Goal: Information Seeking & Learning: Learn about a topic

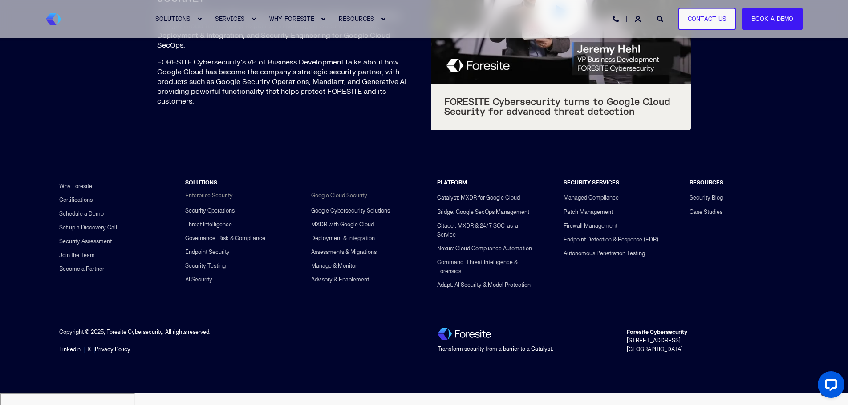
click at [72, 354] on link "LinkedIn" at bounding box center [69, 350] width 21 height 8
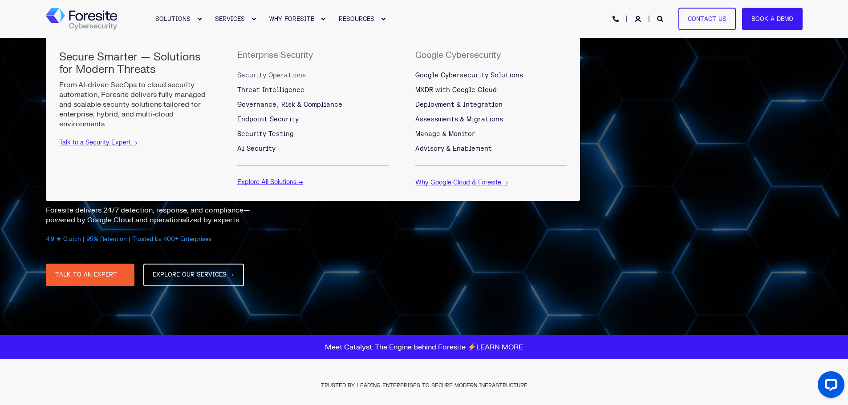
click at [267, 75] on span "Security Operations" at bounding box center [271, 76] width 69 height 8
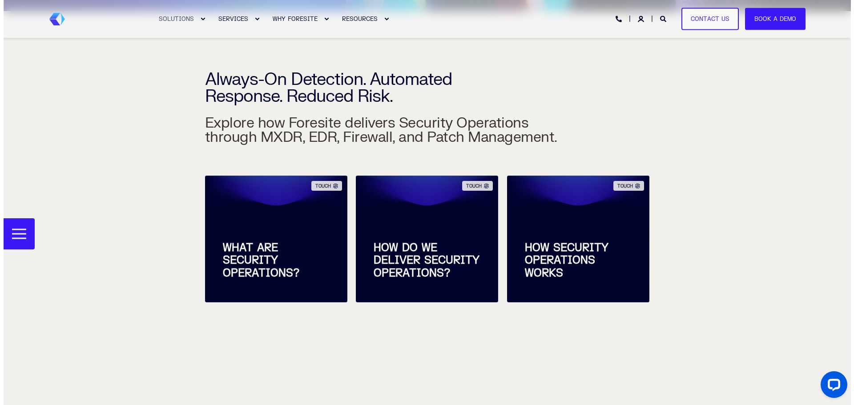
scroll to position [226, 0]
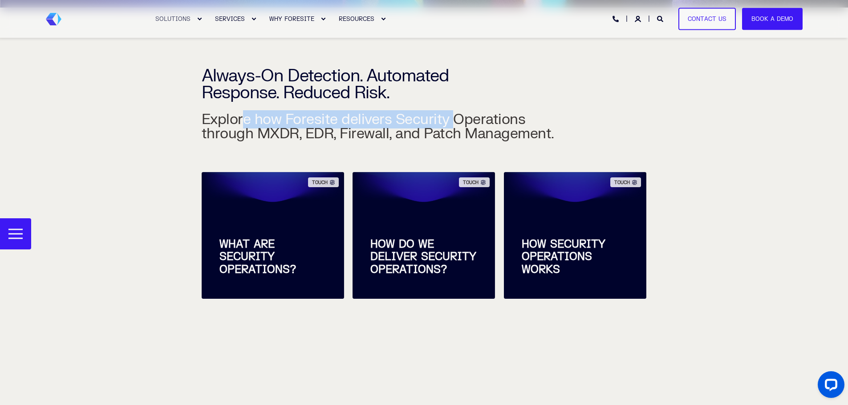
drag, startPoint x: 241, startPoint y: 120, endPoint x: 455, endPoint y: 128, distance: 214.2
click at [455, 126] on h3 "Explore how Foresite delivers Security Operations through MXDR, EDR, Firewall, …" at bounding box center [380, 95] width 356 height 91
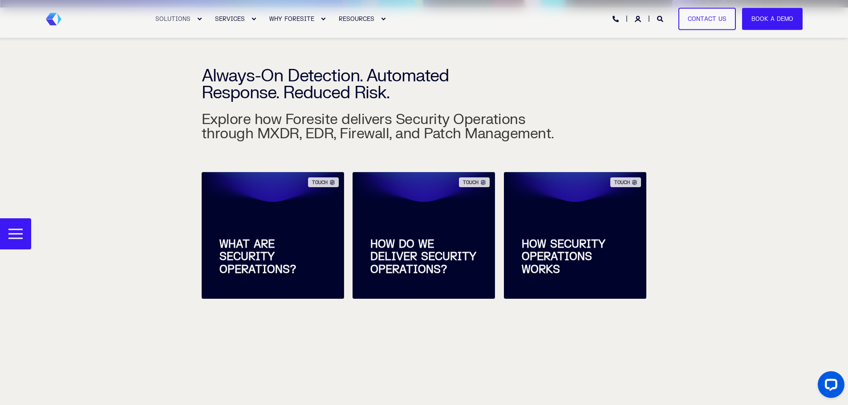
click at [457, 137] on h3 "Explore how Foresite delivers Security Operations through MXDR, EDR, Firewall, …" at bounding box center [380, 95] width 356 height 91
